Goal: Navigation & Orientation: Find specific page/section

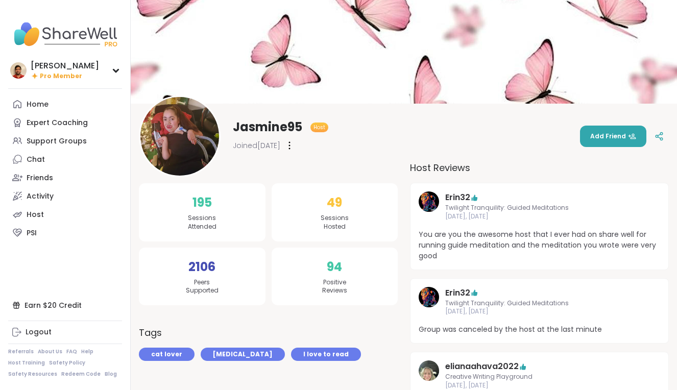
click at [163, 147] on img at bounding box center [179, 136] width 79 height 79
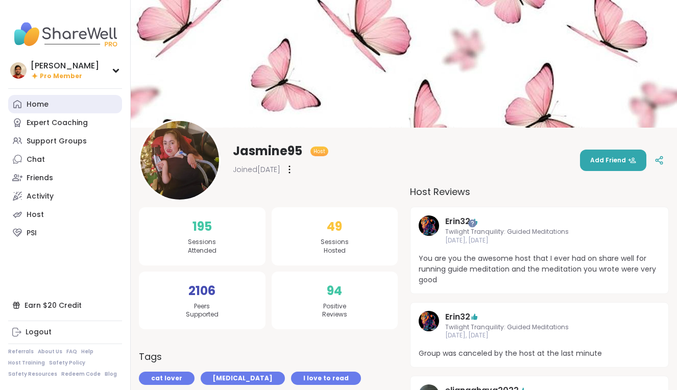
click at [85, 110] on link "Home" at bounding box center [65, 104] width 114 height 18
